Goal: Information Seeking & Learning: Learn about a topic

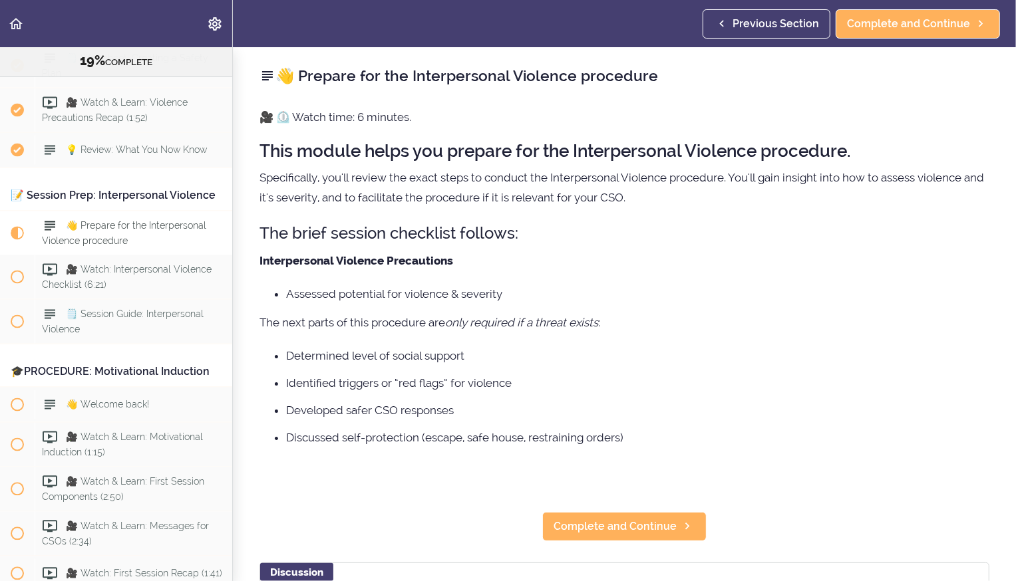
scroll to position [1905, 0]
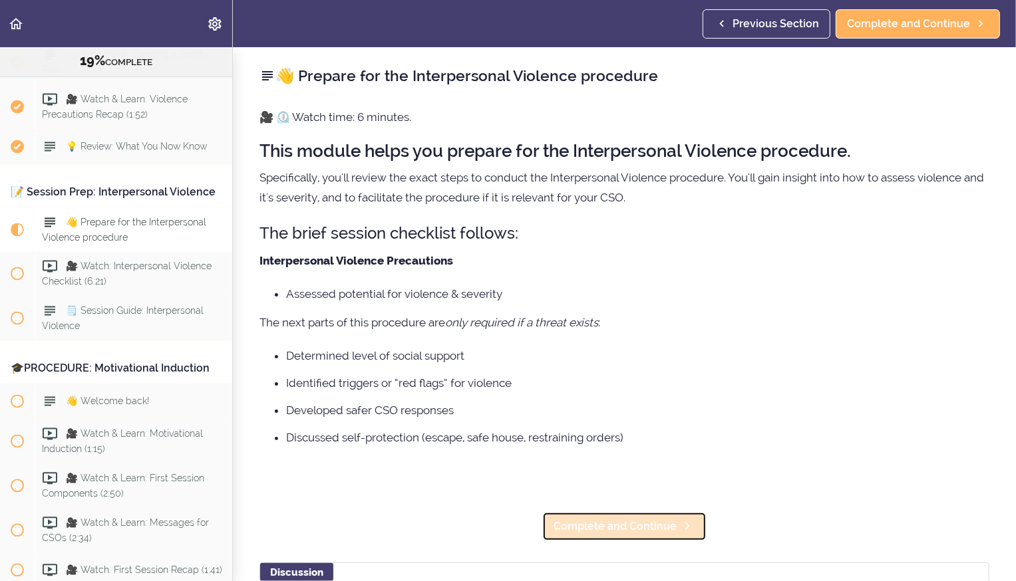
click at [620, 533] on span "Complete and Continue" at bounding box center [614, 527] width 123 height 16
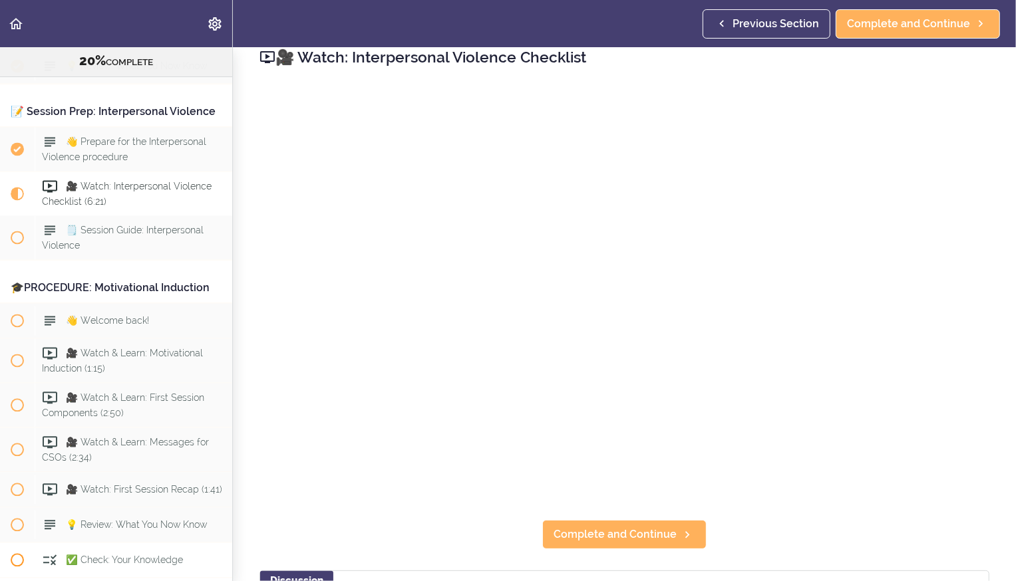
scroll to position [1989, 0]
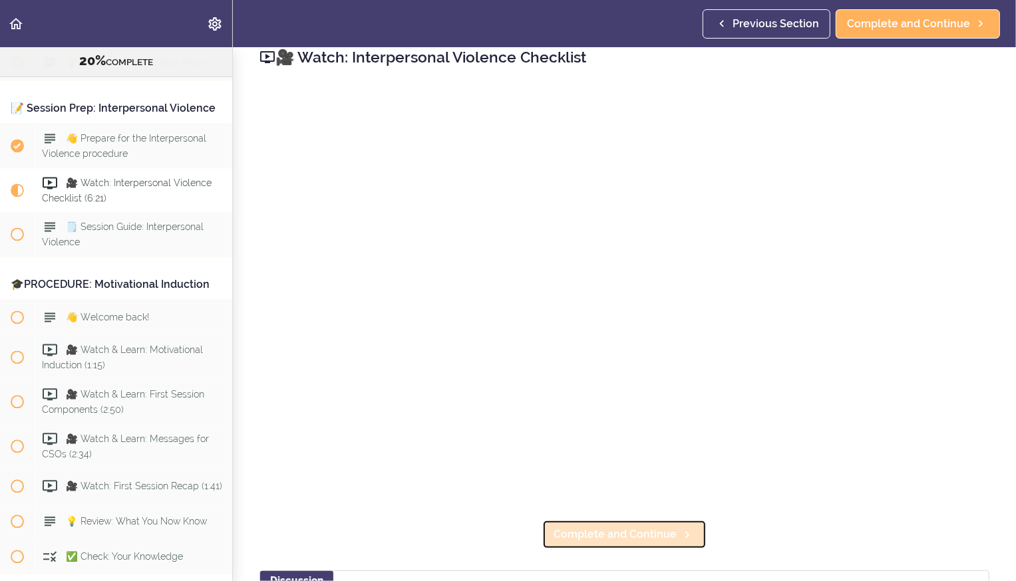
click at [601, 533] on span "Complete and Continue" at bounding box center [614, 535] width 123 height 16
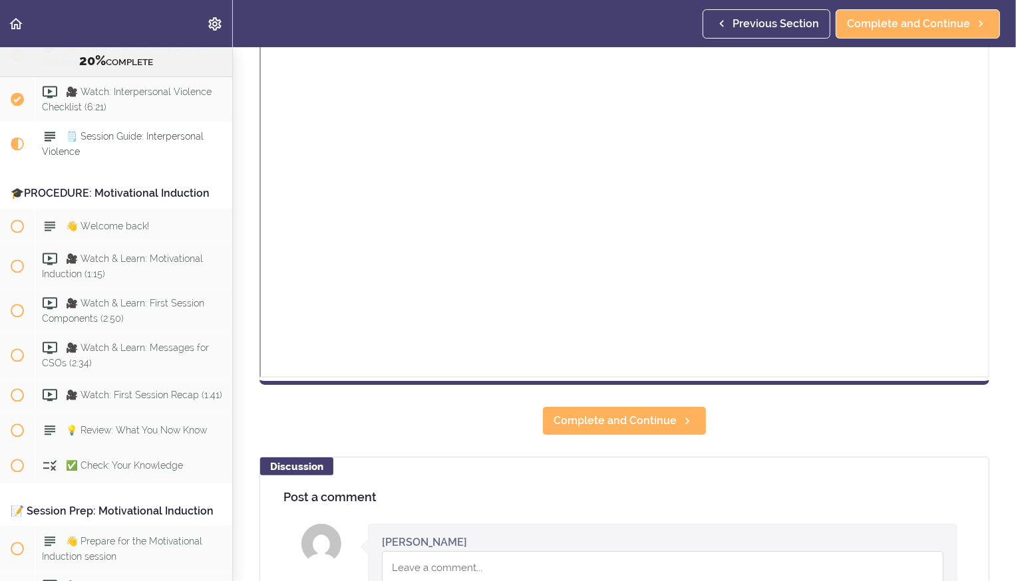
scroll to position [364, 0]
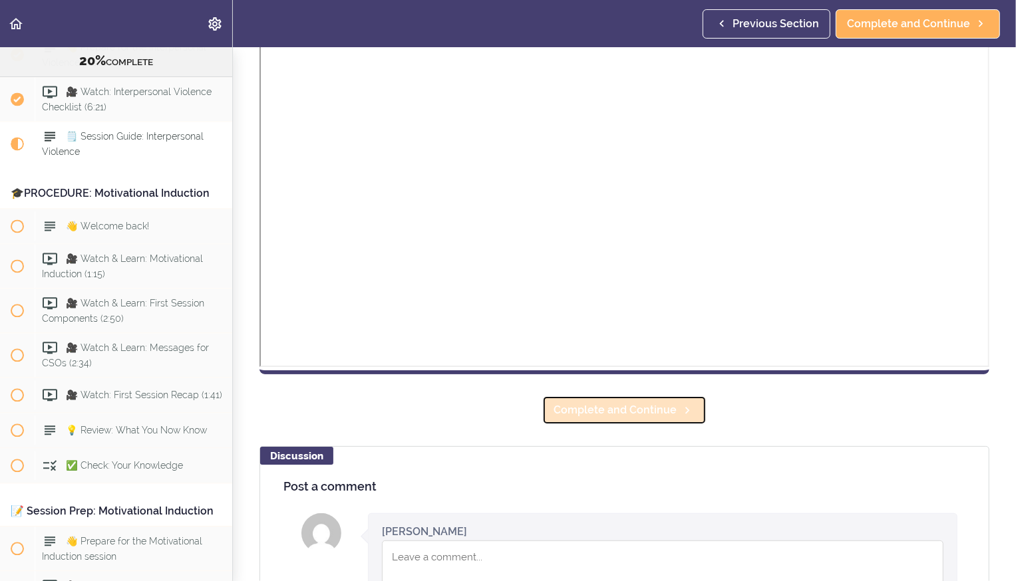
click at [602, 415] on span "Complete and Continue" at bounding box center [614, 410] width 123 height 16
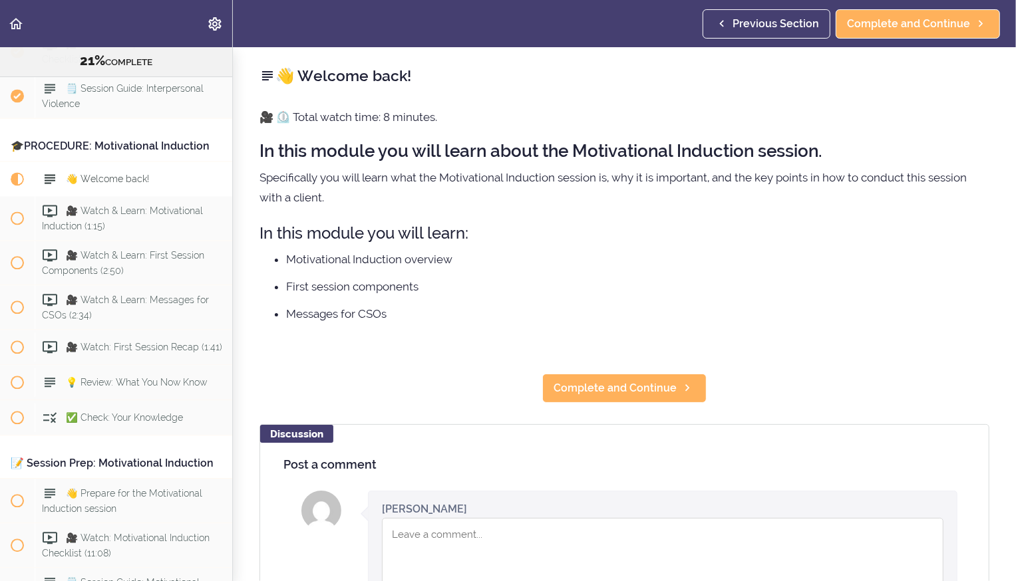
scroll to position [2168, 0]
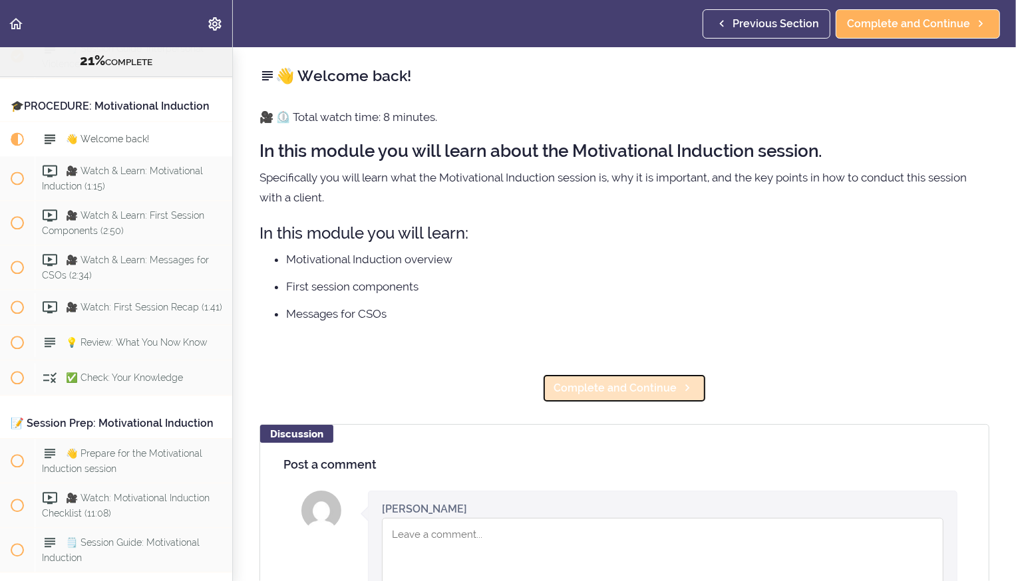
click at [605, 390] on span "Complete and Continue" at bounding box center [614, 388] width 123 height 16
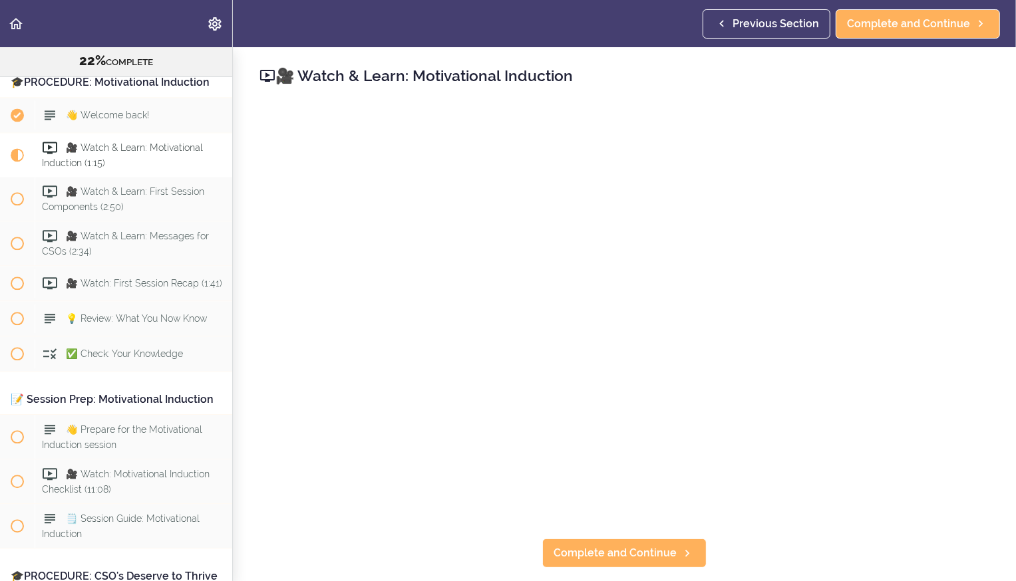
scroll to position [2202, 0]
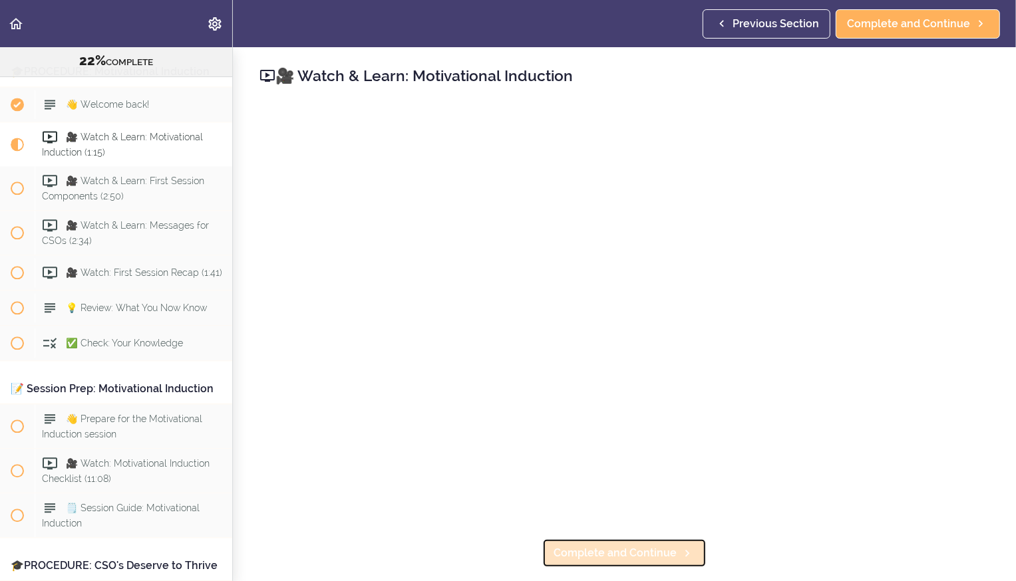
click at [609, 552] on span "Complete and Continue" at bounding box center [614, 553] width 123 height 16
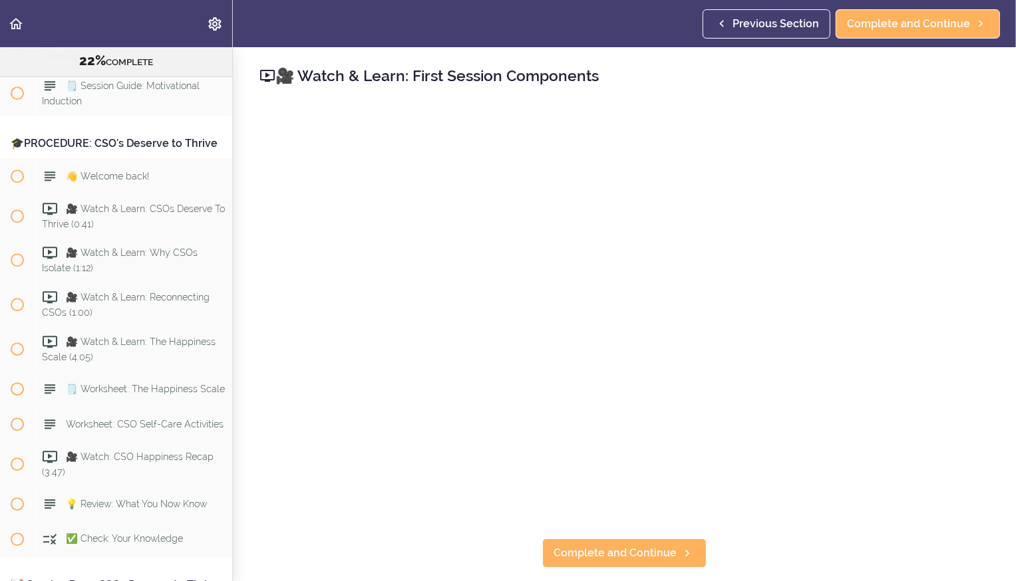
scroll to position [2605, 0]
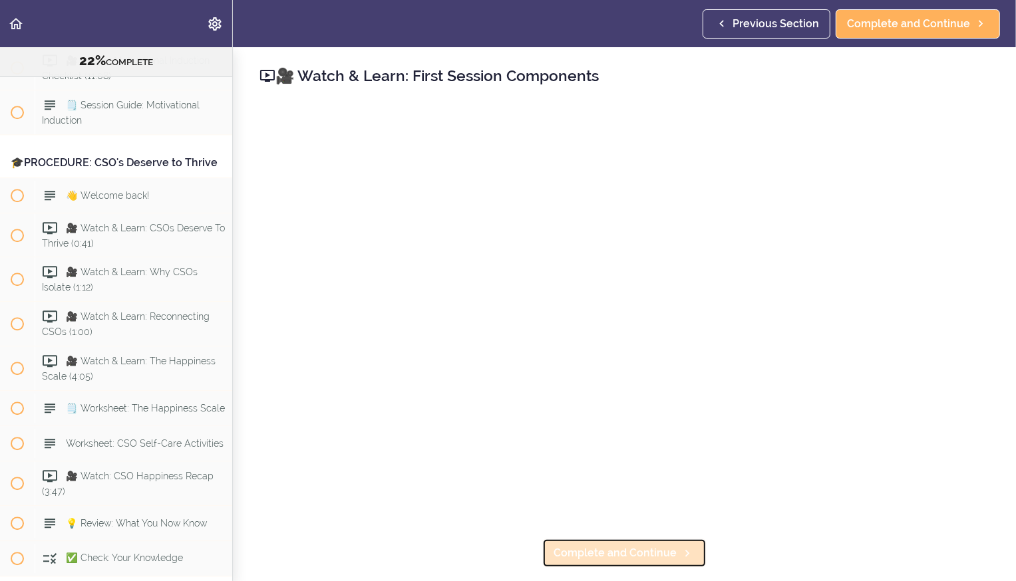
click at [609, 554] on span "Complete and Continue" at bounding box center [614, 553] width 123 height 16
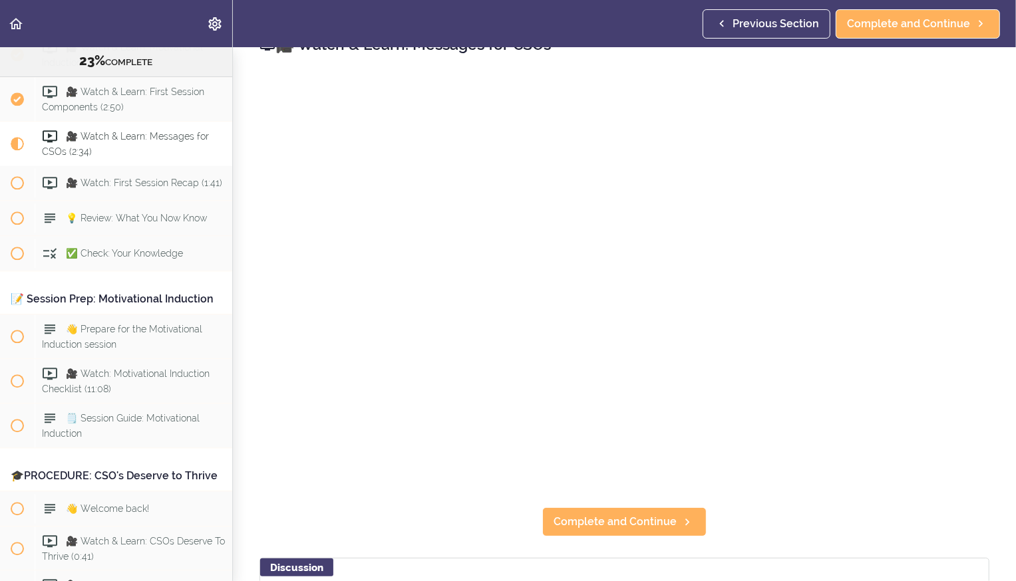
scroll to position [36, 0]
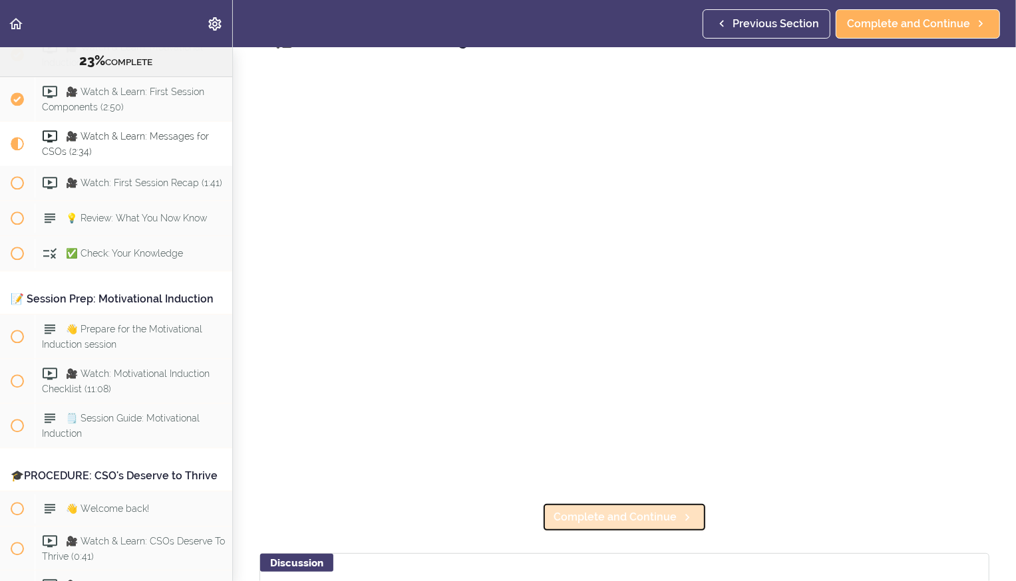
click at [608, 521] on span "Complete and Continue" at bounding box center [614, 517] width 123 height 16
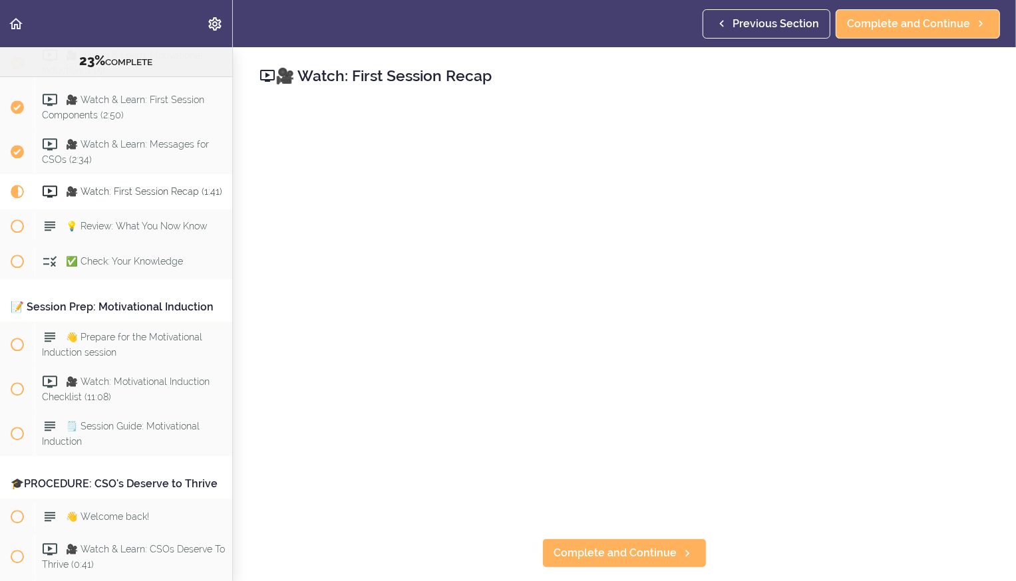
scroll to position [2288, 0]
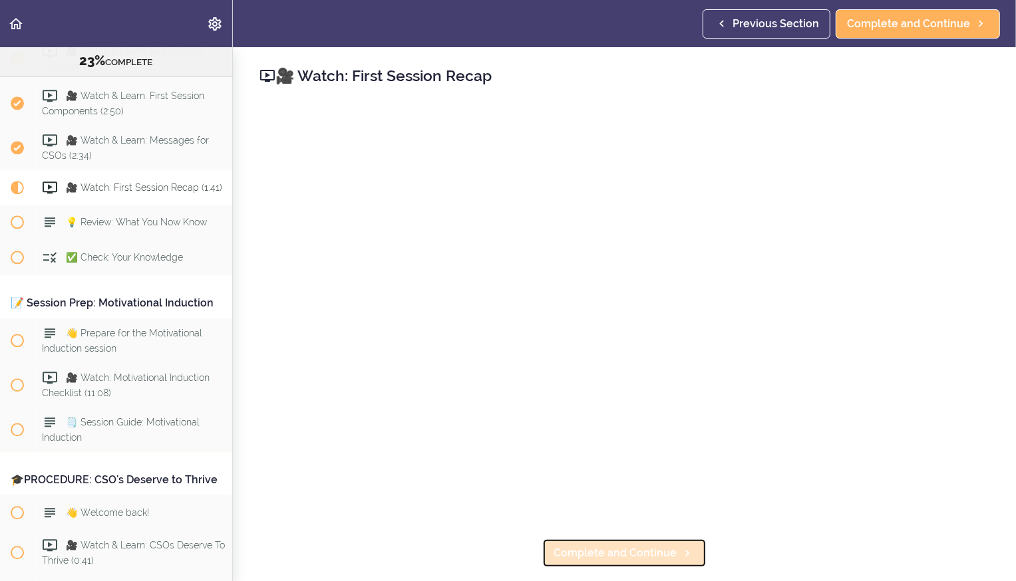
click at [622, 558] on span "Complete and Continue" at bounding box center [614, 553] width 123 height 16
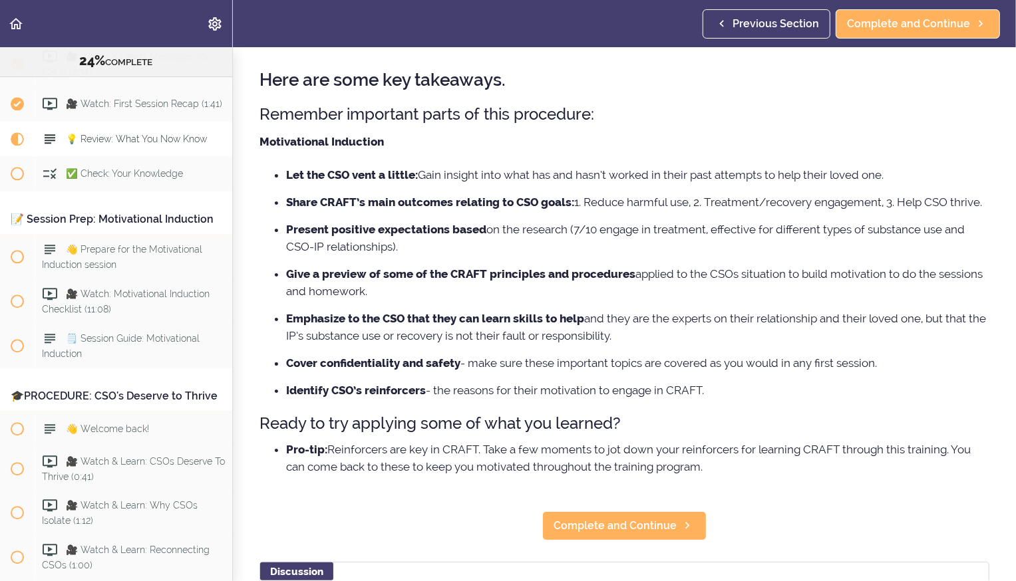
scroll to position [51, 0]
click at [637, 525] on span "Complete and Continue" at bounding box center [614, 525] width 123 height 16
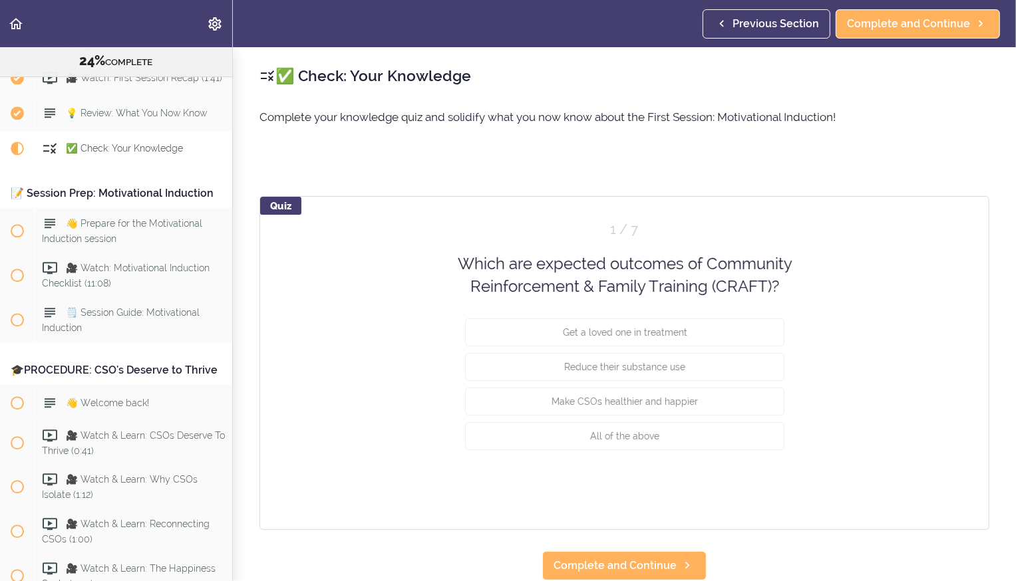
scroll to position [2408, 0]
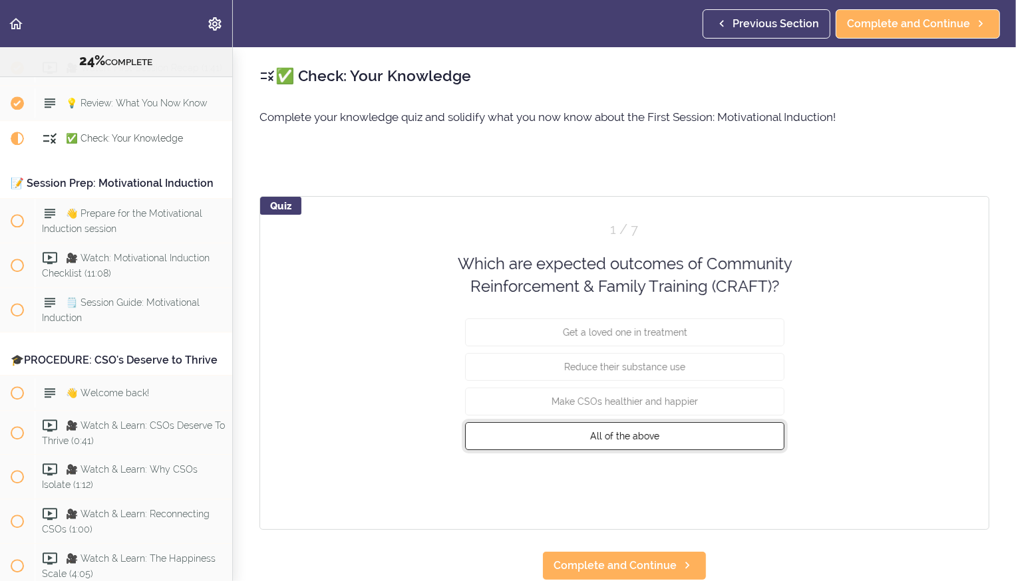
click at [618, 436] on span "All of the above" at bounding box center [624, 435] width 69 height 11
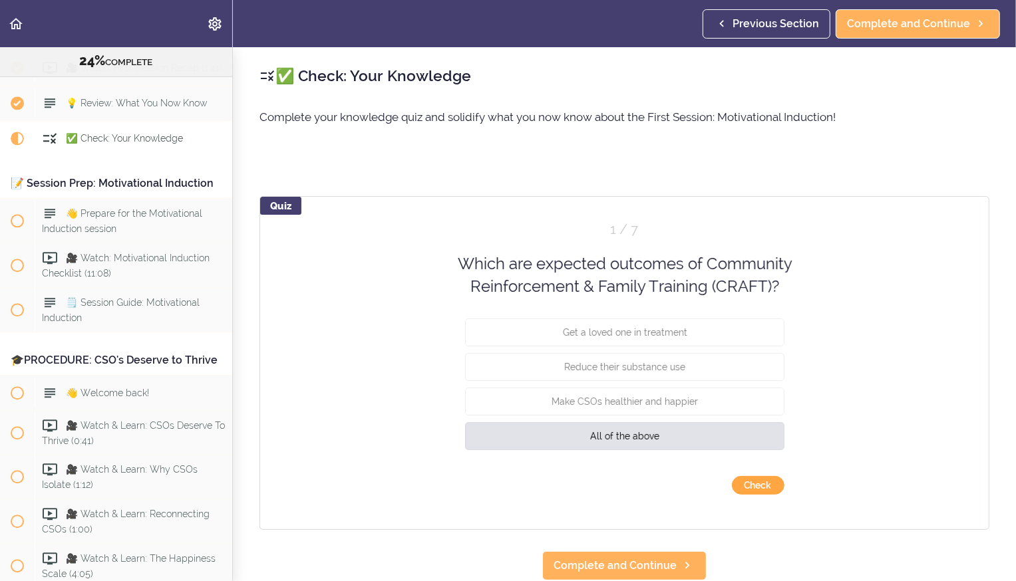
click at [747, 481] on button "Check" at bounding box center [758, 485] width 53 height 19
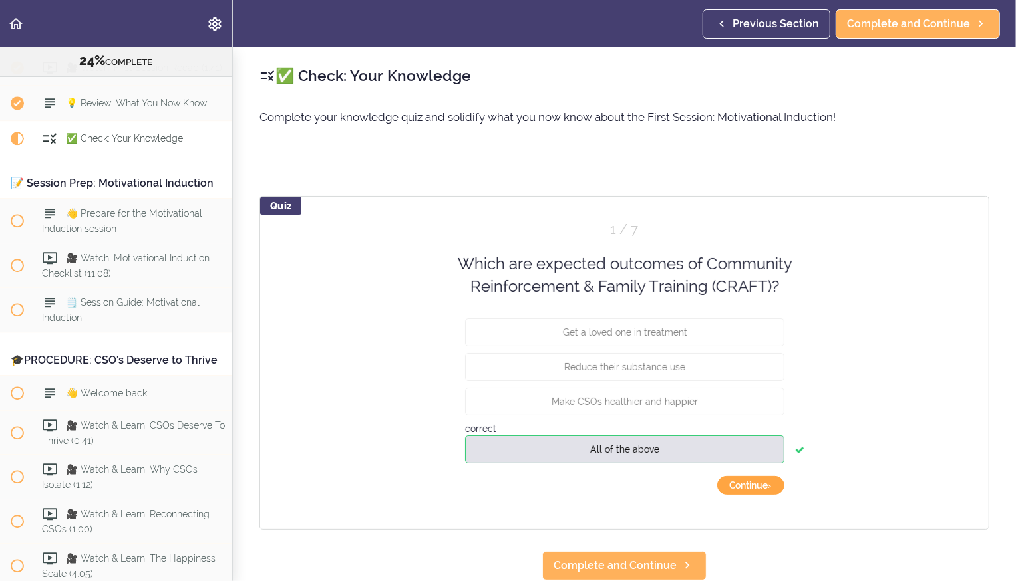
click at [745, 486] on button "Continue ›" at bounding box center [750, 485] width 67 height 19
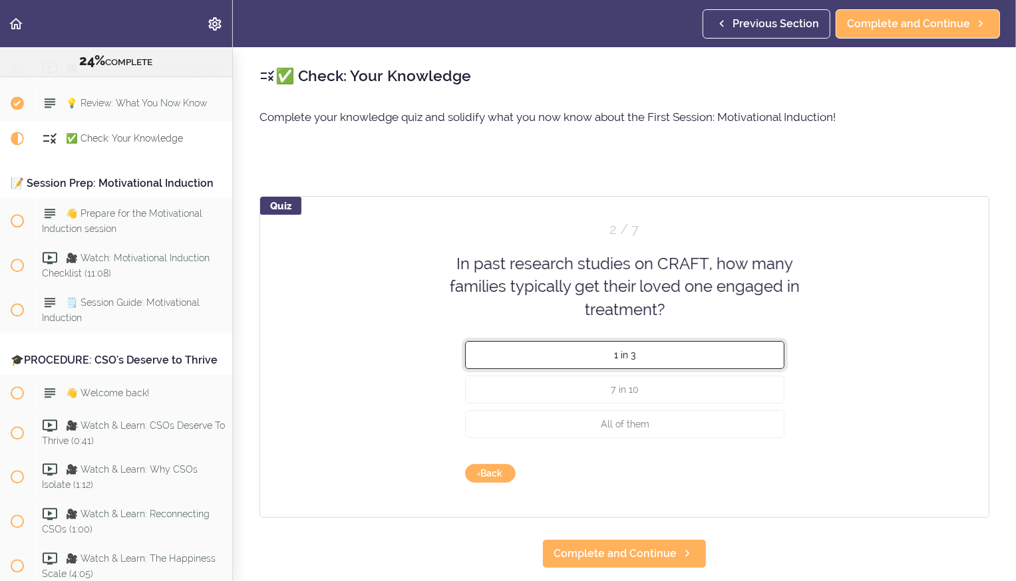
click at [754, 357] on button "1 in 3" at bounding box center [624, 355] width 319 height 28
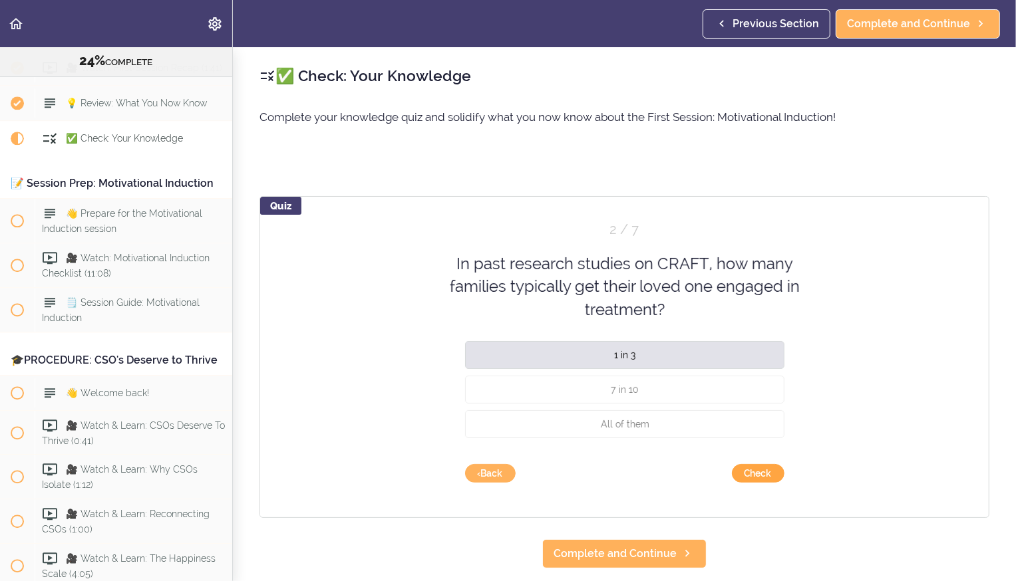
click at [758, 464] on button "Check" at bounding box center [758, 473] width 53 height 19
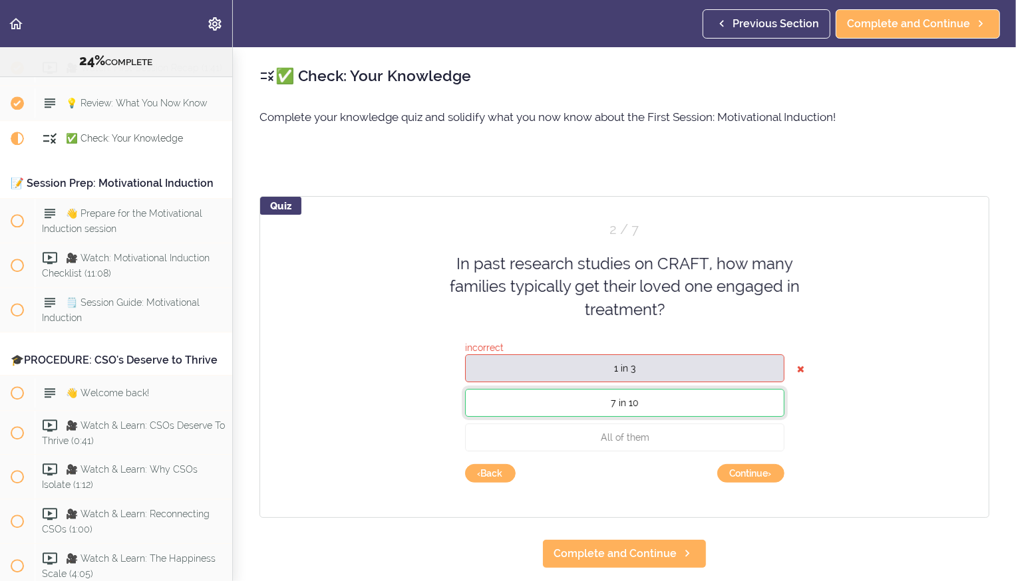
click at [731, 405] on button "7 in 10" at bounding box center [624, 403] width 319 height 28
click at [749, 474] on button "Continue ›" at bounding box center [750, 473] width 67 height 19
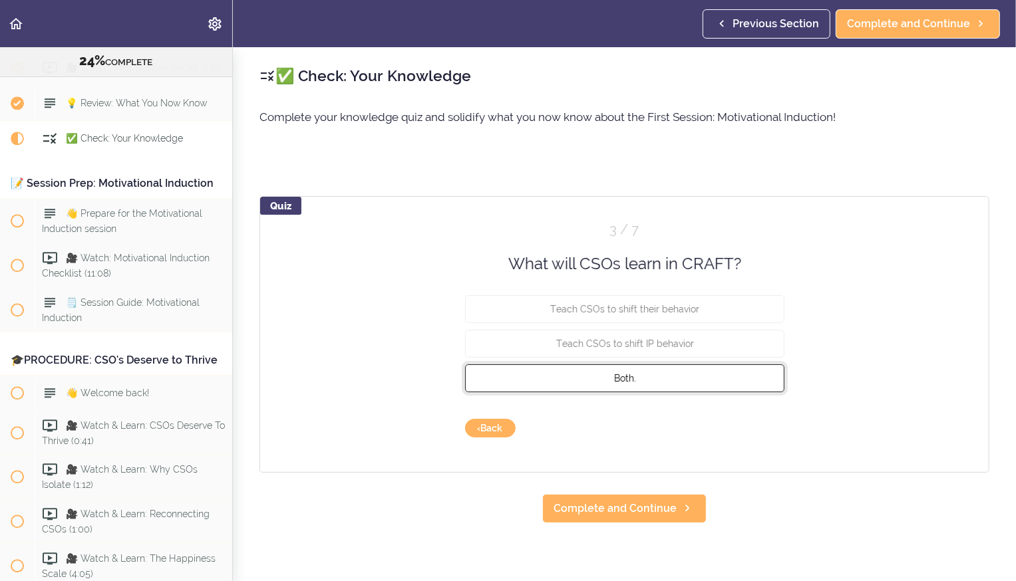
click at [679, 384] on button "Both." at bounding box center [624, 378] width 319 height 28
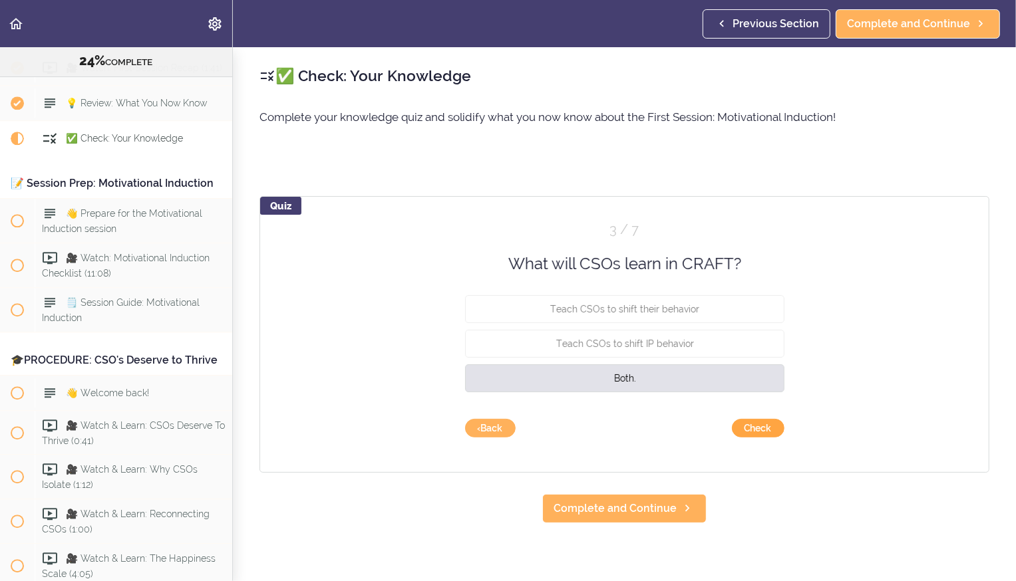
click at [746, 428] on button "Check" at bounding box center [758, 428] width 53 height 19
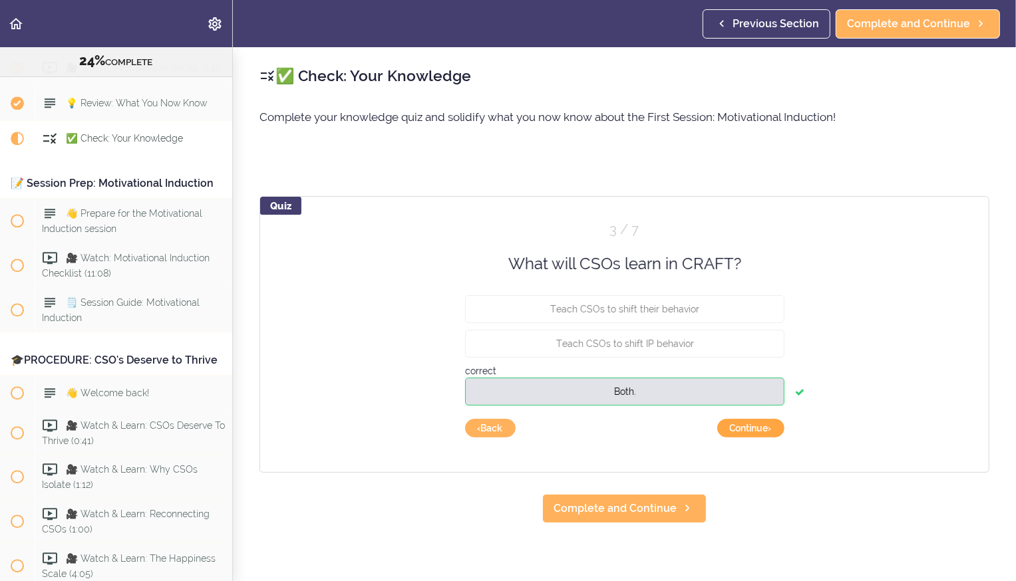
click at [735, 430] on button "Continue ›" at bounding box center [750, 428] width 67 height 19
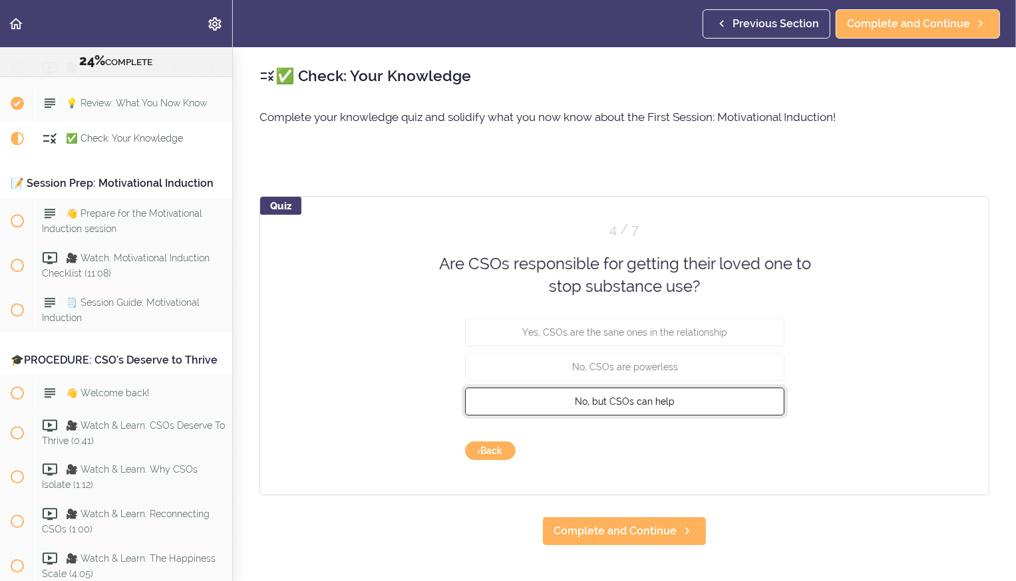
click at [688, 402] on button "No, but CSOs can help" at bounding box center [624, 401] width 319 height 28
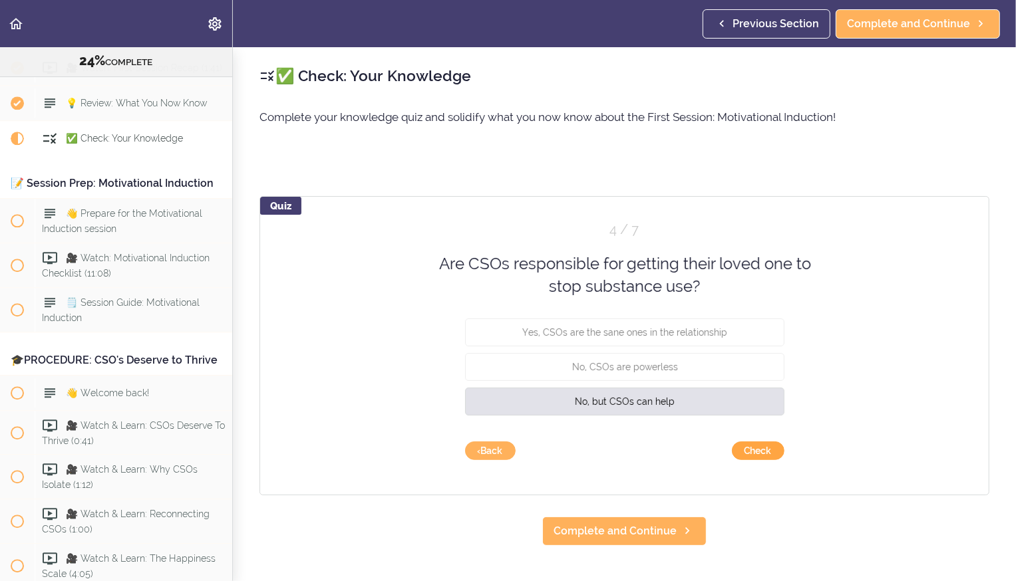
click at [754, 445] on button "Check" at bounding box center [758, 451] width 53 height 19
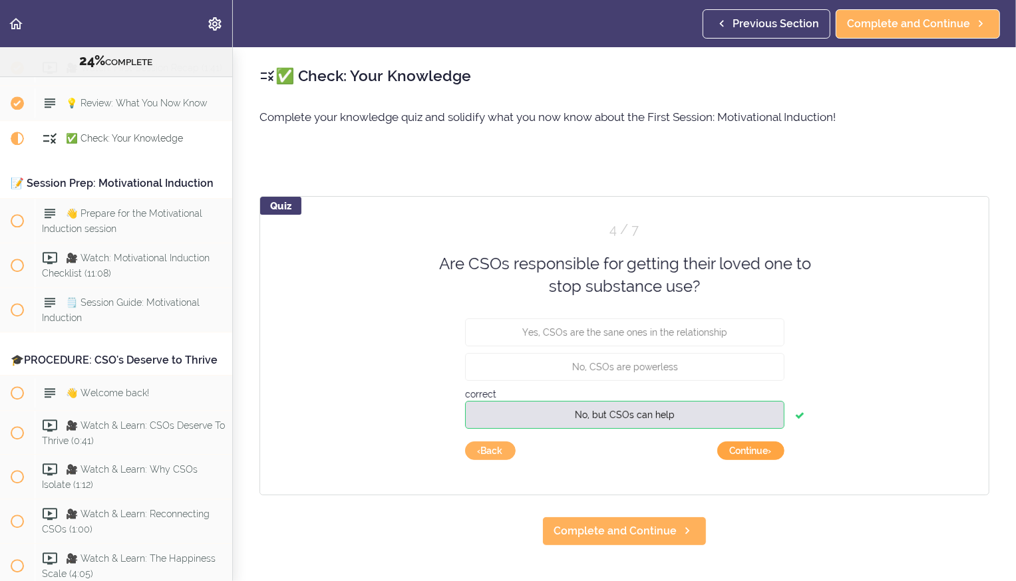
click at [754, 445] on button "Continue ›" at bounding box center [750, 451] width 67 height 19
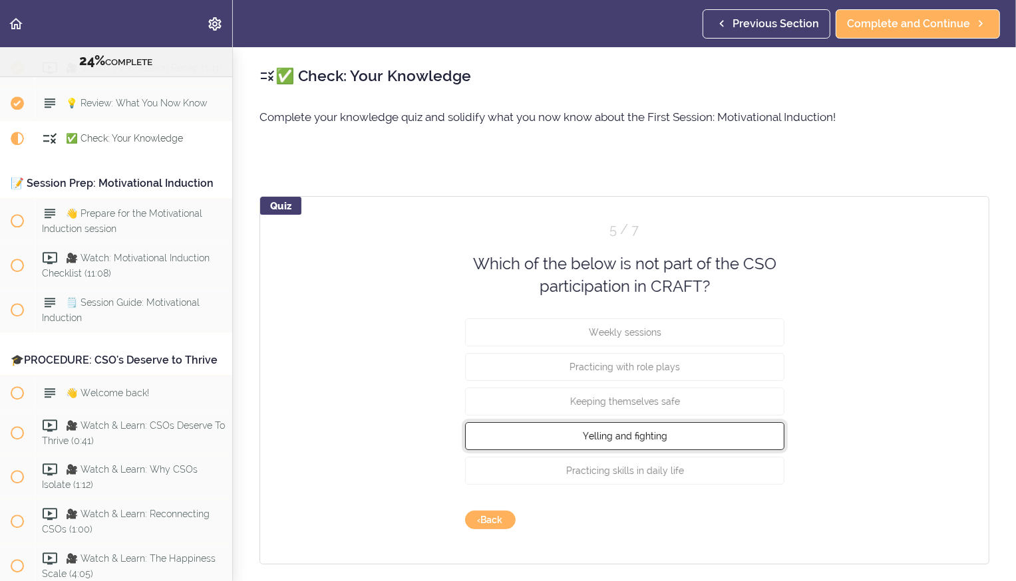
click at [693, 432] on button "Yelling and fighting" at bounding box center [624, 436] width 319 height 28
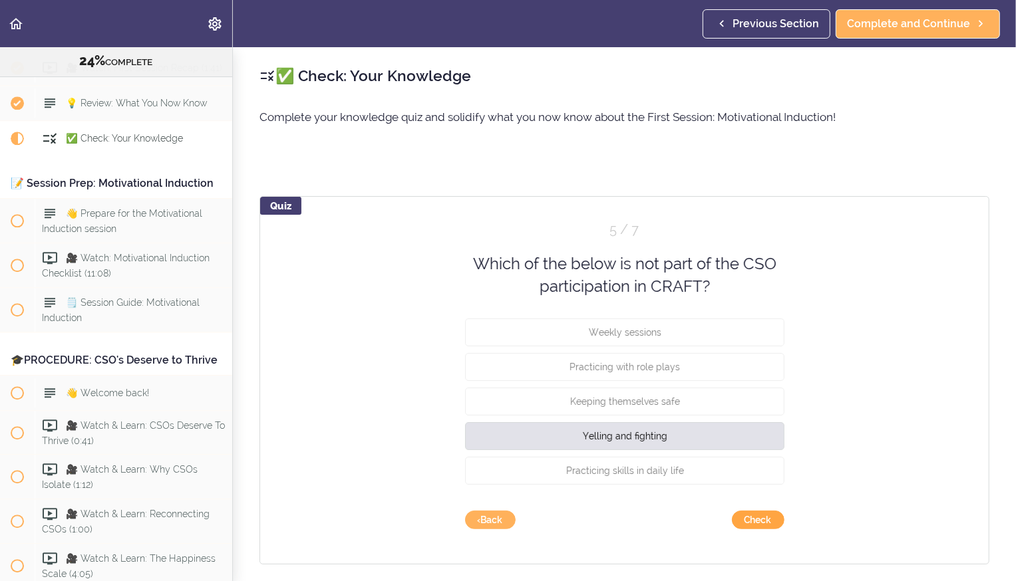
click at [753, 522] on button "Check" at bounding box center [758, 520] width 53 height 19
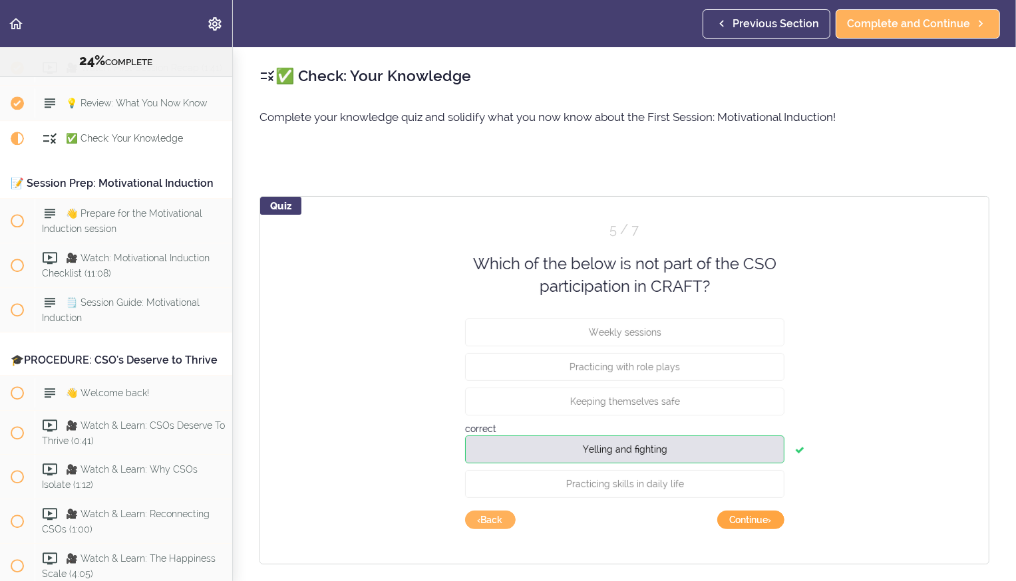
click at [733, 521] on button "Continue ›" at bounding box center [750, 520] width 67 height 19
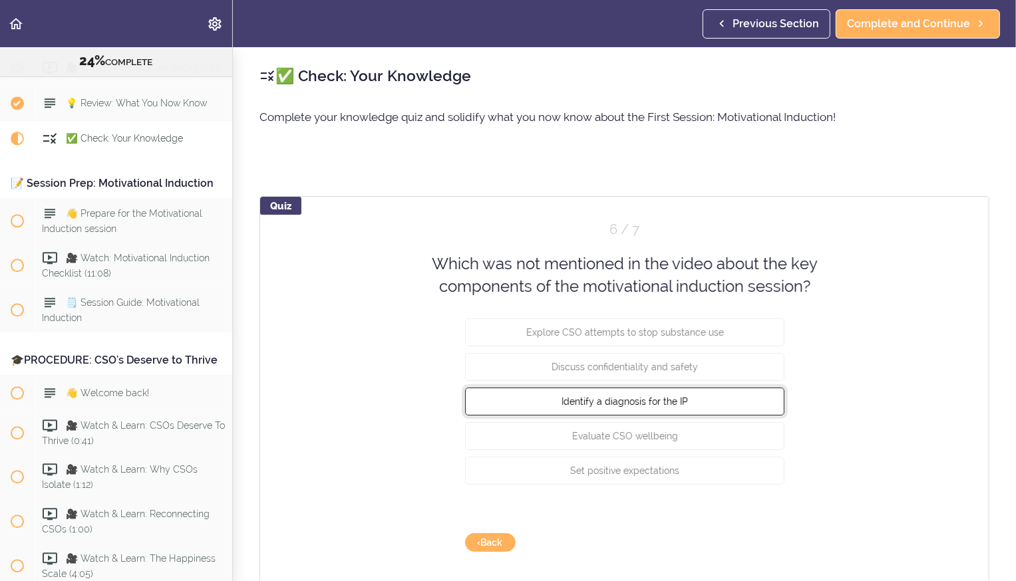
click at [667, 415] on button "Identify a diagnosis for the IP" at bounding box center [624, 401] width 319 height 28
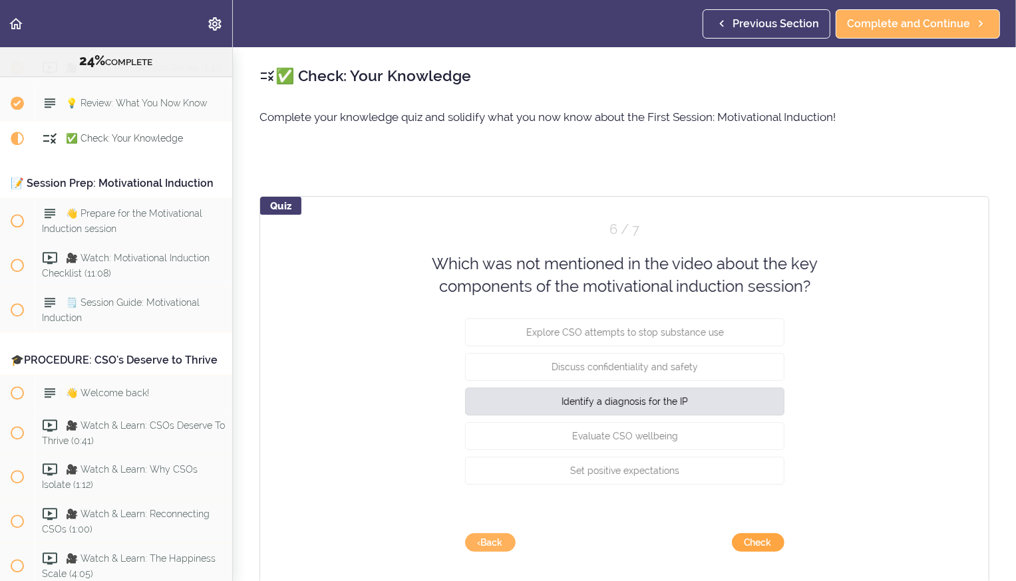
click at [753, 543] on button "Check" at bounding box center [758, 542] width 53 height 19
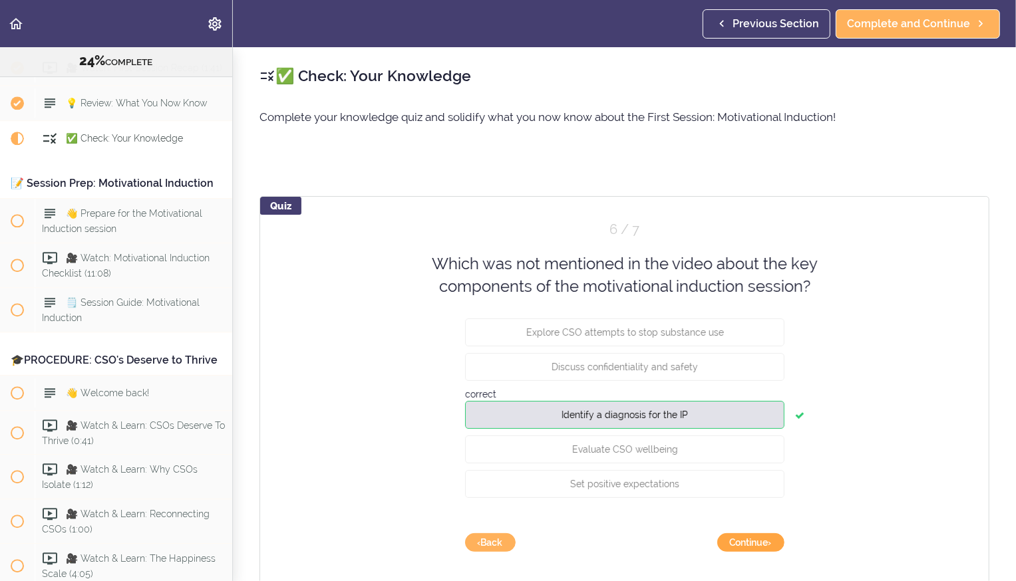
click at [739, 541] on button "Continue ›" at bounding box center [750, 542] width 67 height 19
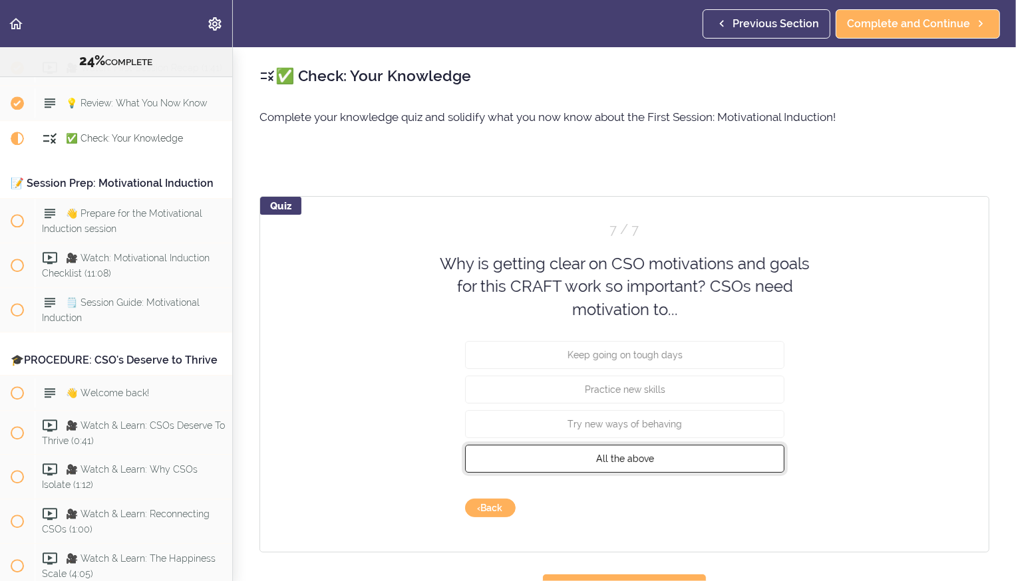
click at [655, 463] on button "All the above" at bounding box center [624, 459] width 319 height 28
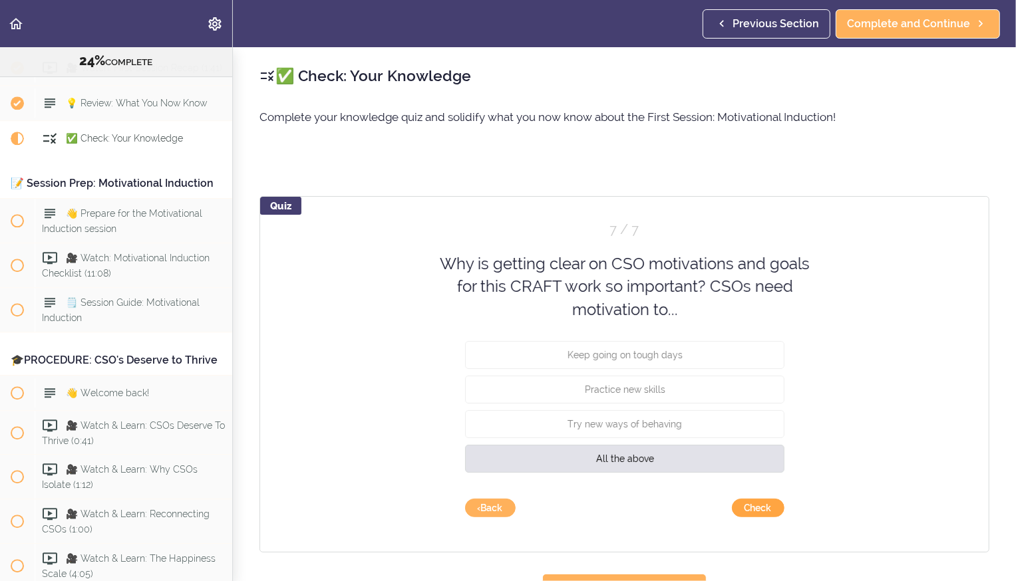
click at [754, 512] on button "Check" at bounding box center [758, 508] width 53 height 19
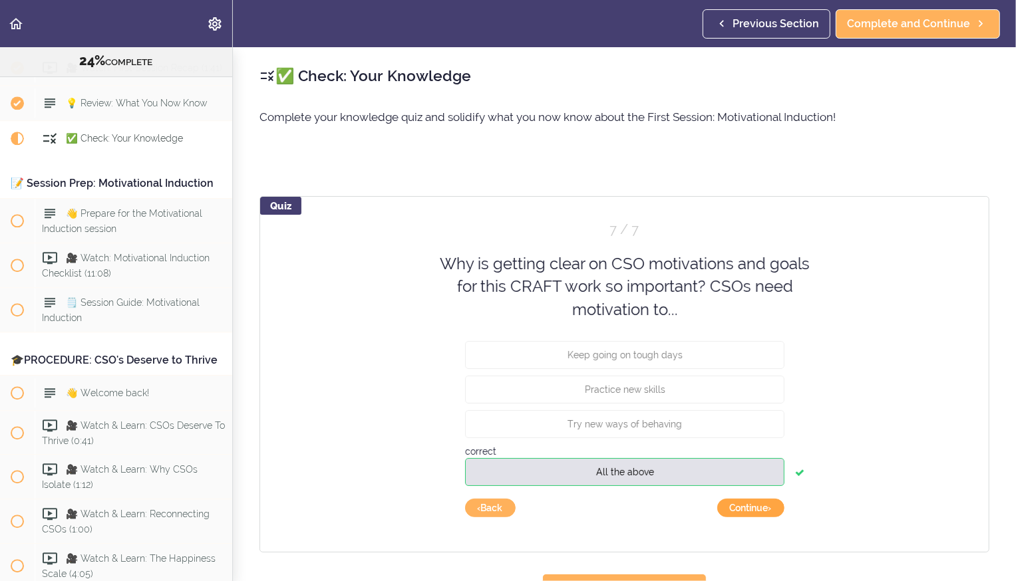
click at [737, 509] on button "Continue ›" at bounding box center [750, 508] width 67 height 19
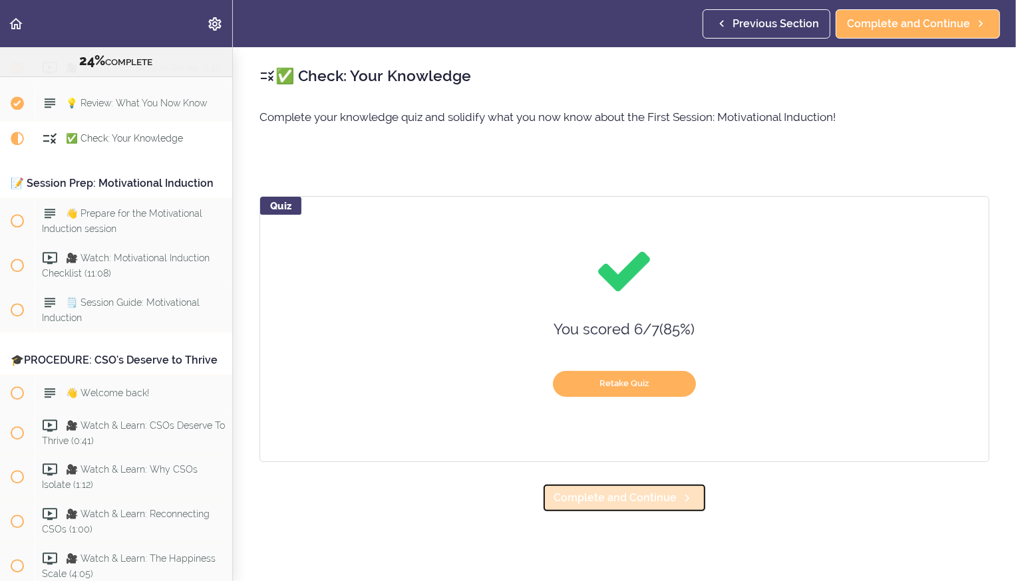
click at [621, 504] on span "Complete and Continue" at bounding box center [614, 498] width 123 height 16
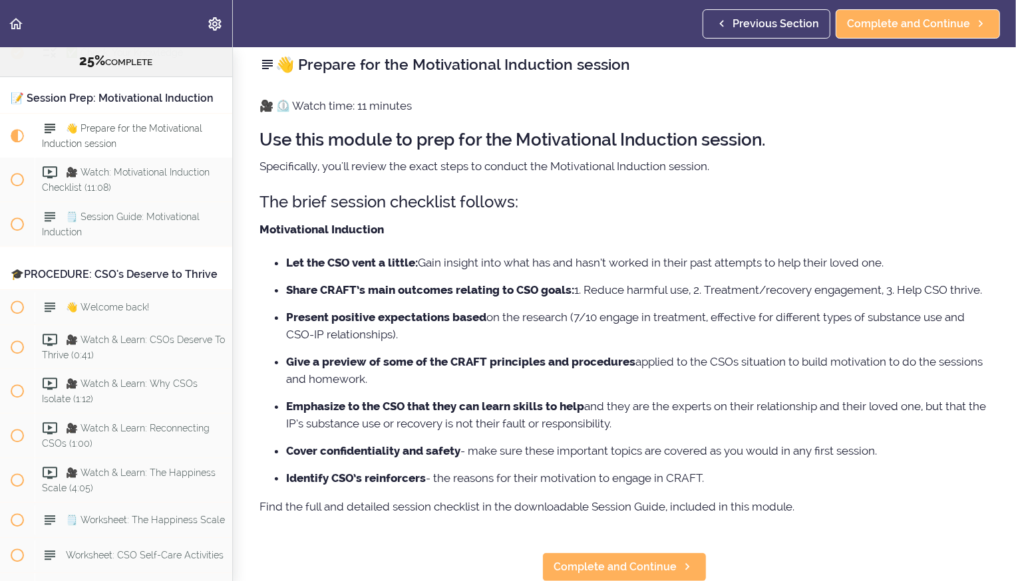
scroll to position [2497, 0]
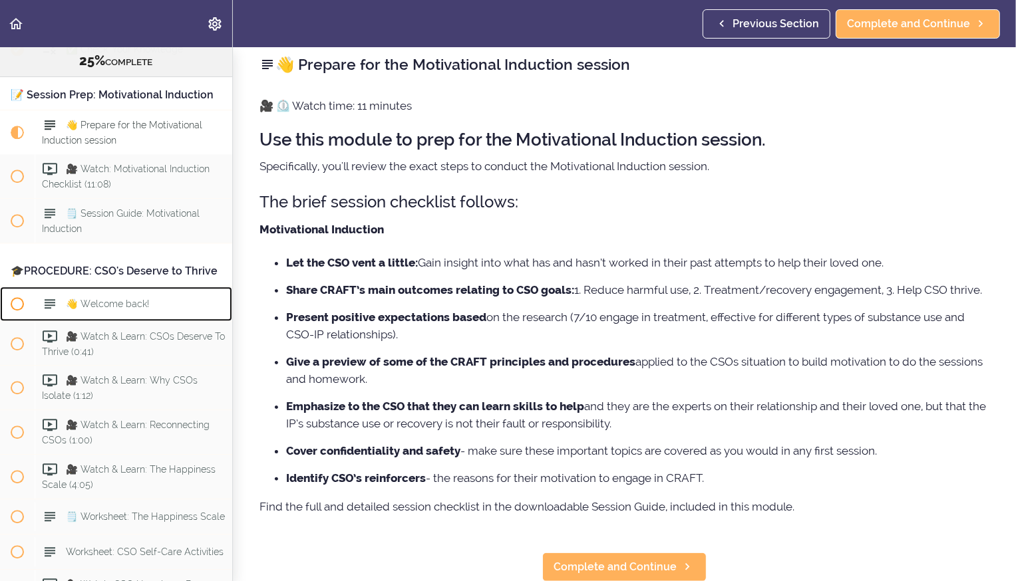
click at [76, 298] on span "👋 Welcome back!" at bounding box center [107, 303] width 83 height 11
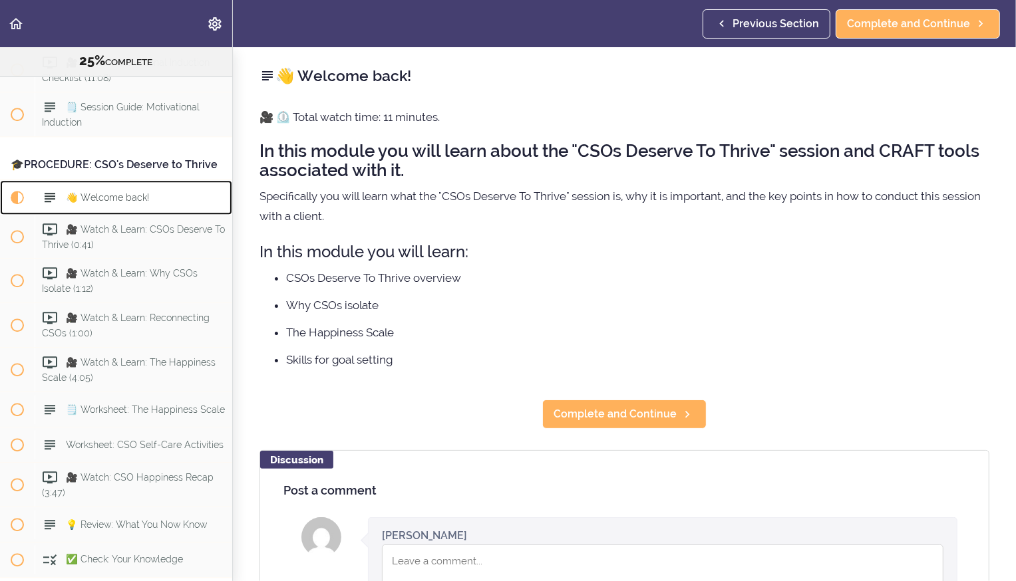
scroll to position [2664, 0]
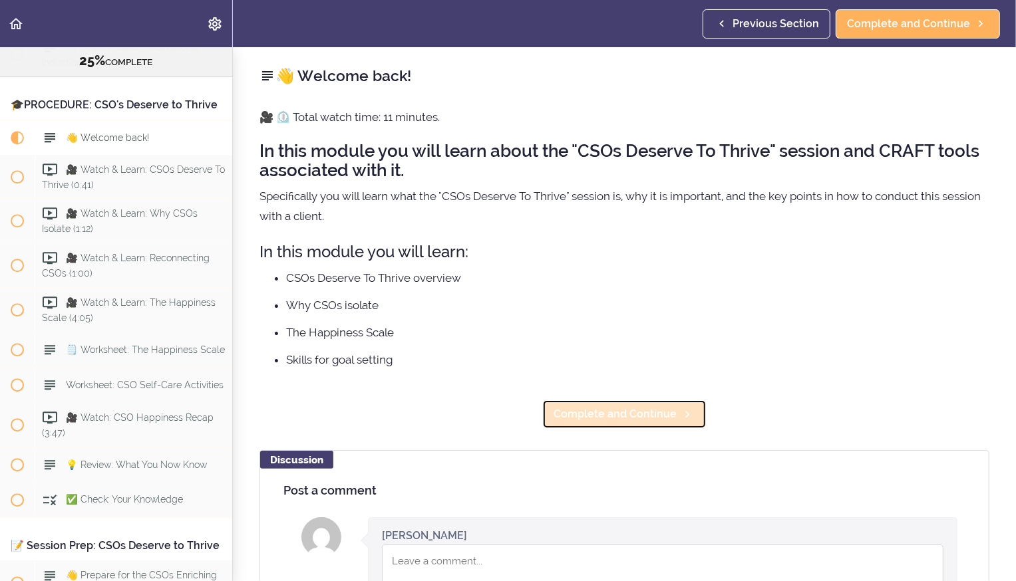
click at [587, 404] on link "Complete and Continue" at bounding box center [624, 414] width 164 height 29
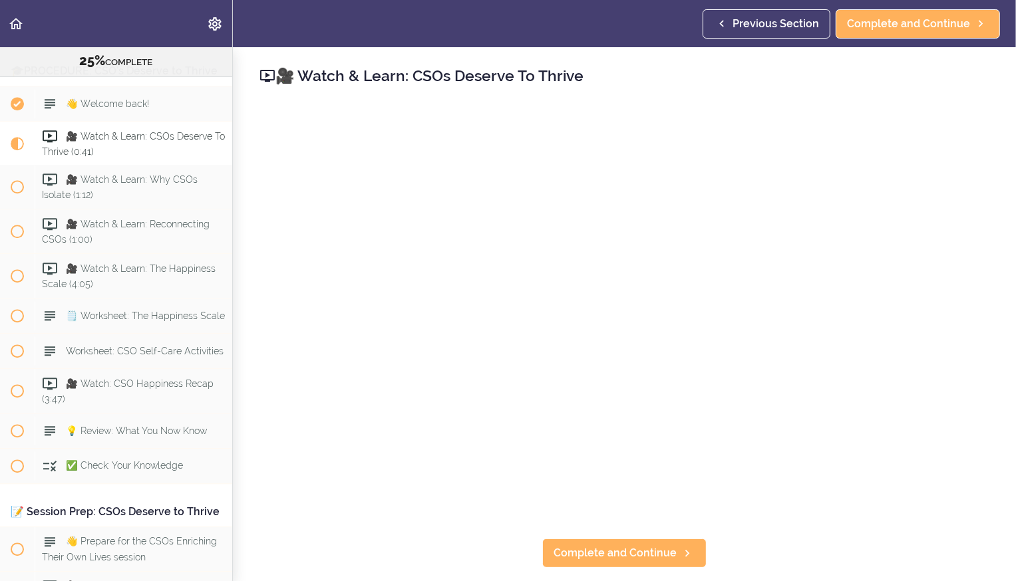
scroll to position [2699, 0]
